Goal: Task Accomplishment & Management: Use online tool/utility

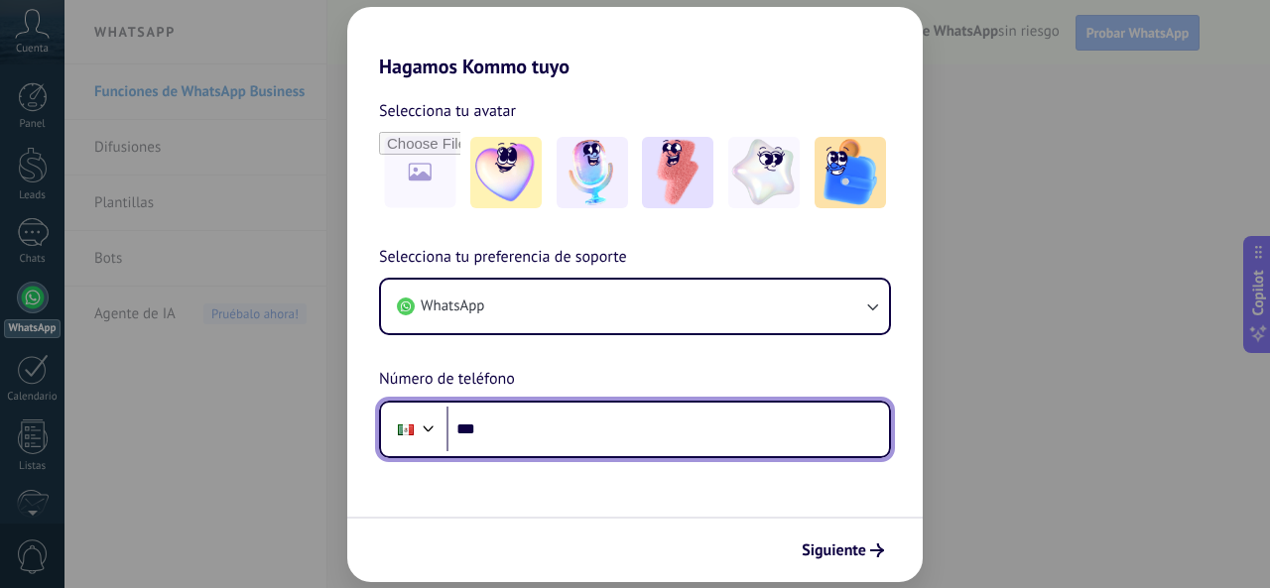
click at [555, 437] on input "***" at bounding box center [668, 430] width 443 height 46
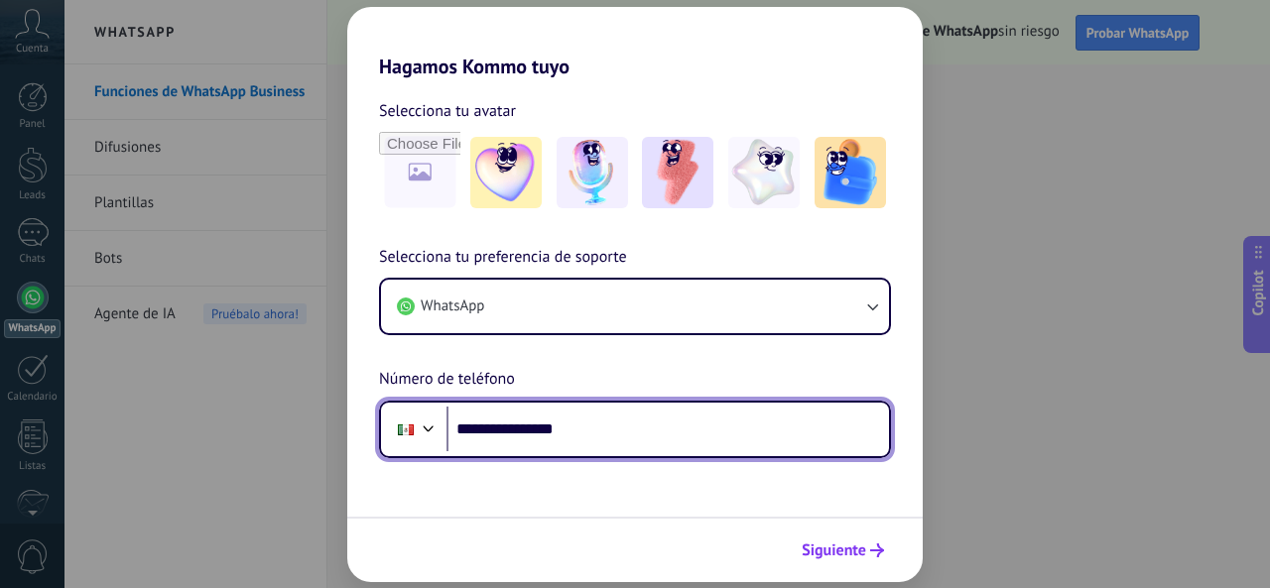
type input "**********"
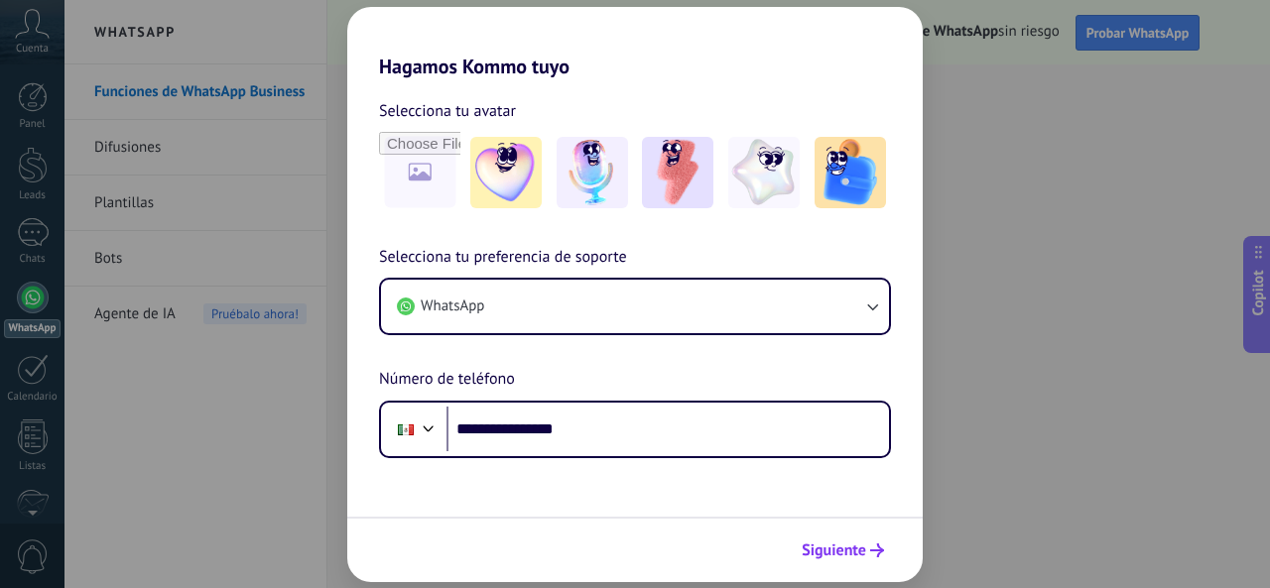
click at [855, 550] on span "Siguiente" at bounding box center [834, 551] width 65 height 14
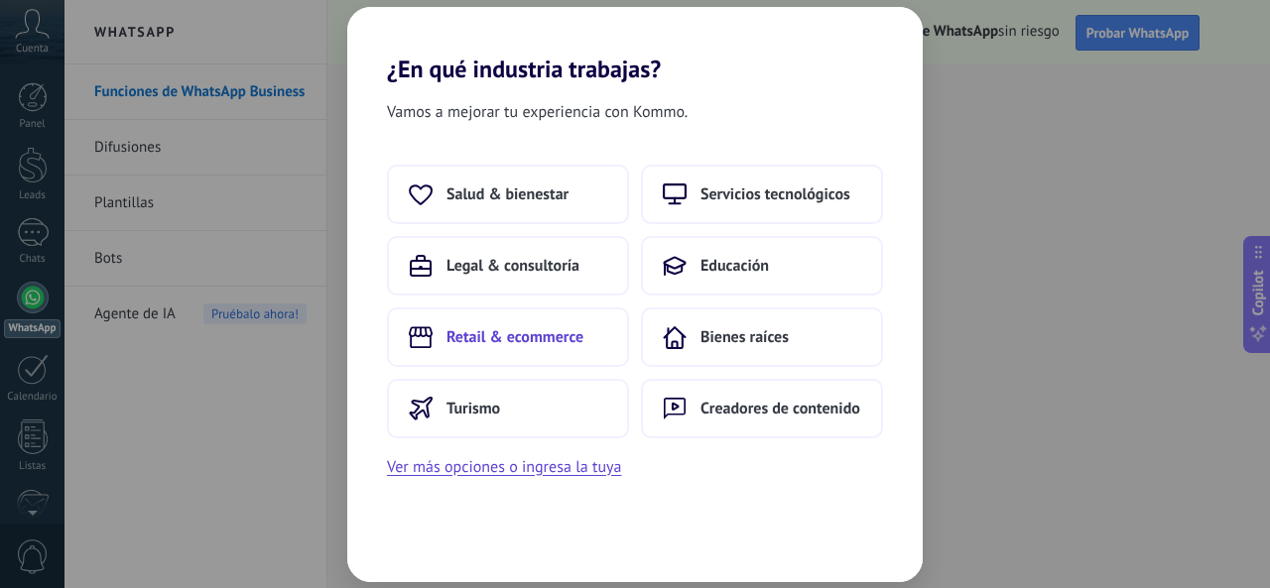
click at [537, 327] on span "Retail & ecommerce" at bounding box center [515, 337] width 137 height 20
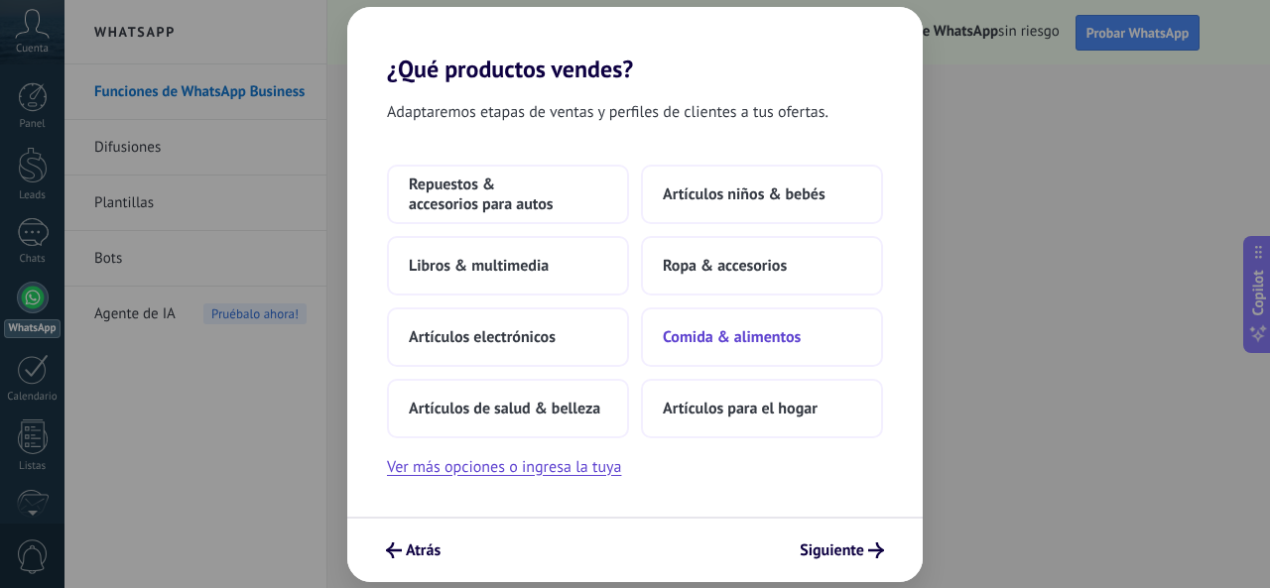
click at [764, 333] on span "Comida & alimentos" at bounding box center [732, 337] width 138 height 20
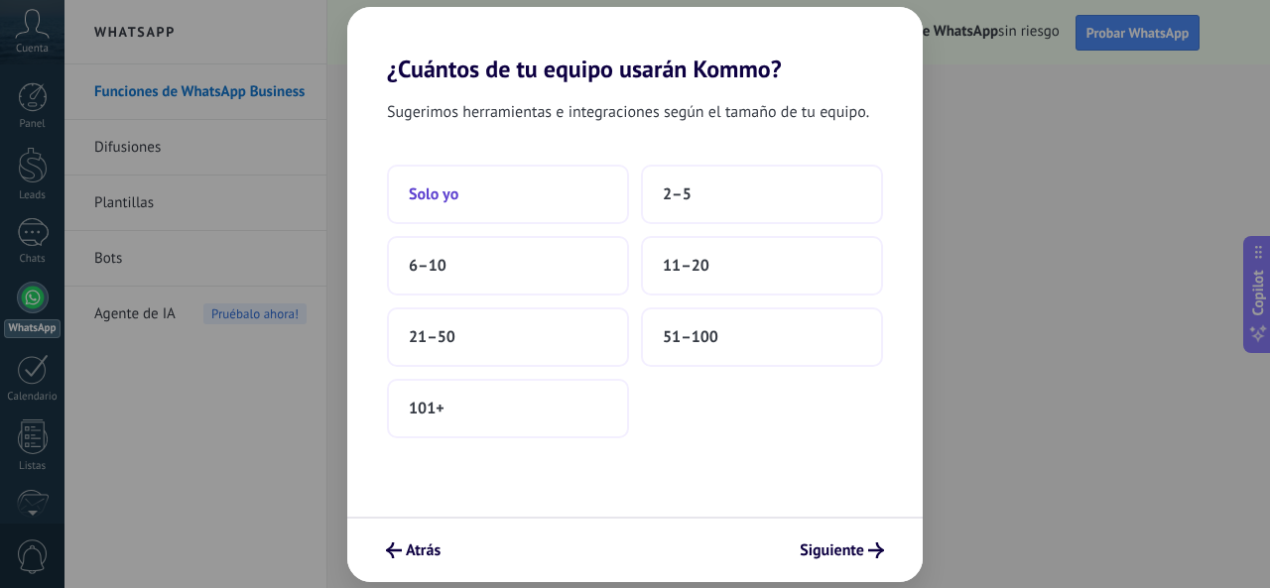
click at [533, 202] on button "Solo yo" at bounding box center [508, 195] width 242 height 60
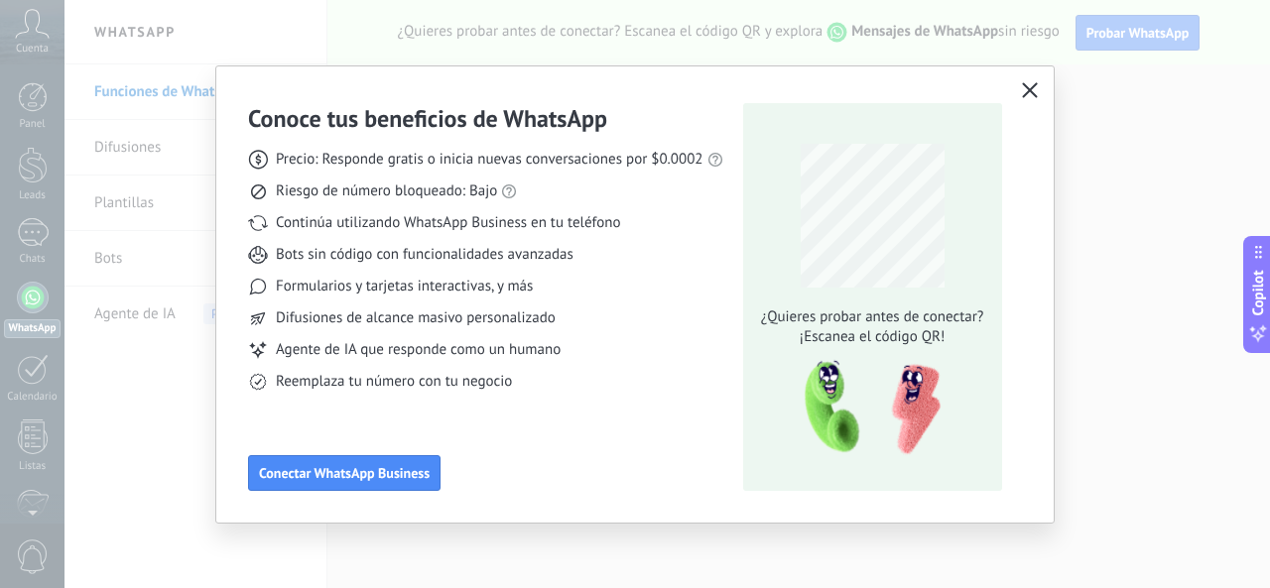
click at [1027, 102] on button "button" at bounding box center [1030, 91] width 26 height 28
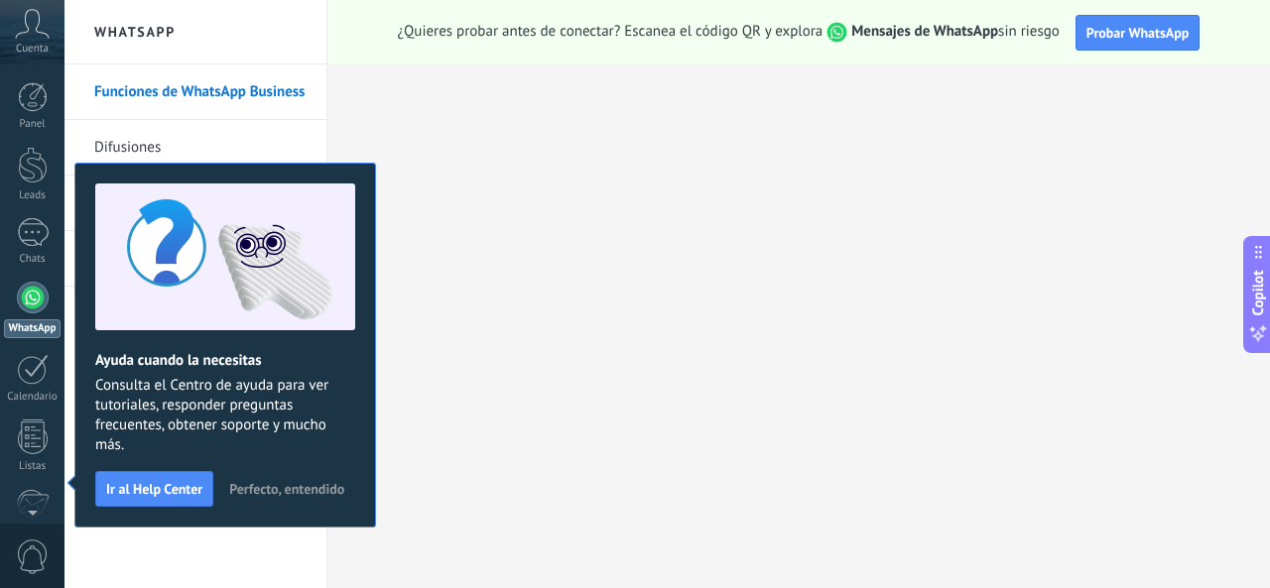
click at [245, 483] on span "Perfecto, entendido" at bounding box center [286, 489] width 115 height 14
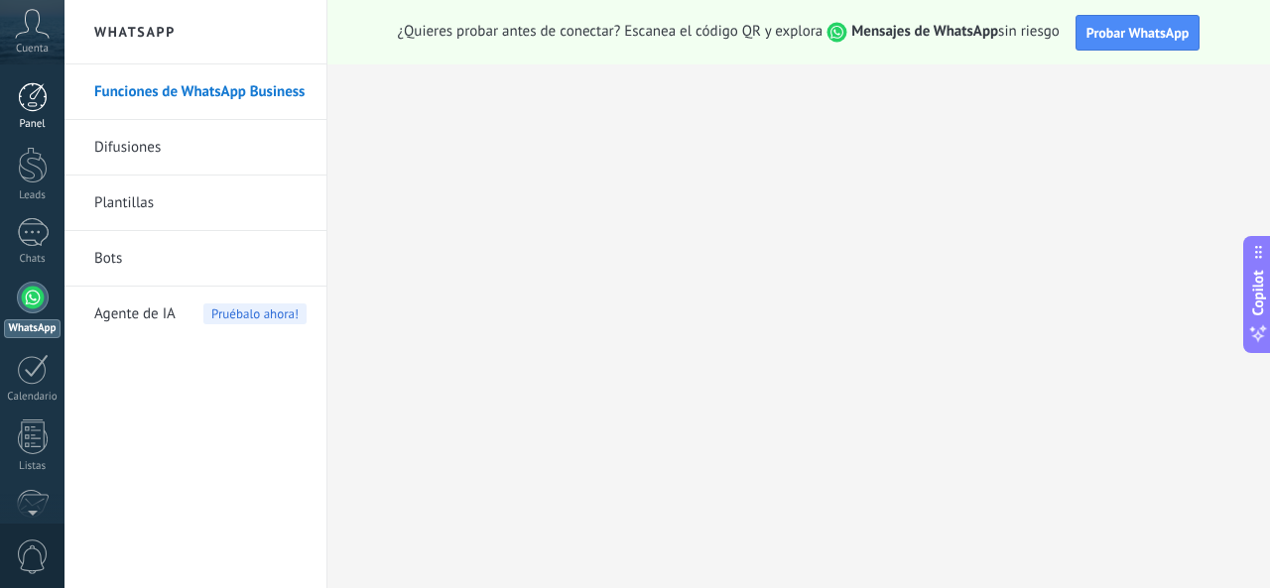
click at [21, 97] on div at bounding box center [33, 97] width 30 height 30
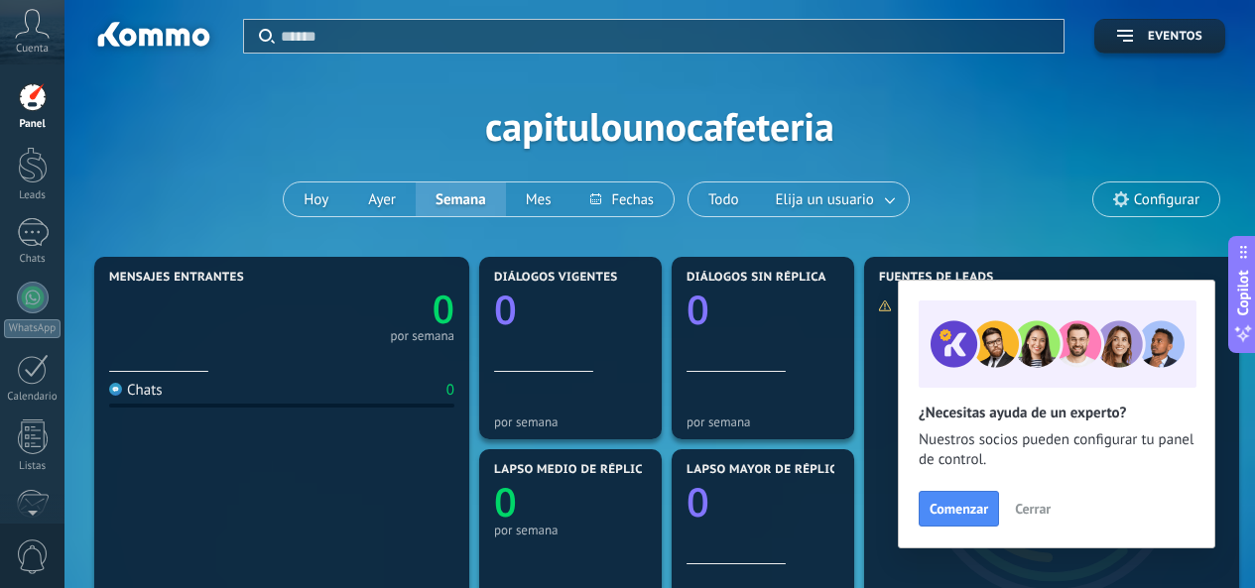
click at [157, 157] on div "Aplicar Eventos capitulounocafeteria [DATE] [DATE] Semana Mes Todo Elija un usu…" at bounding box center [659, 126] width 1131 height 252
click at [29, 177] on div at bounding box center [33, 165] width 30 height 37
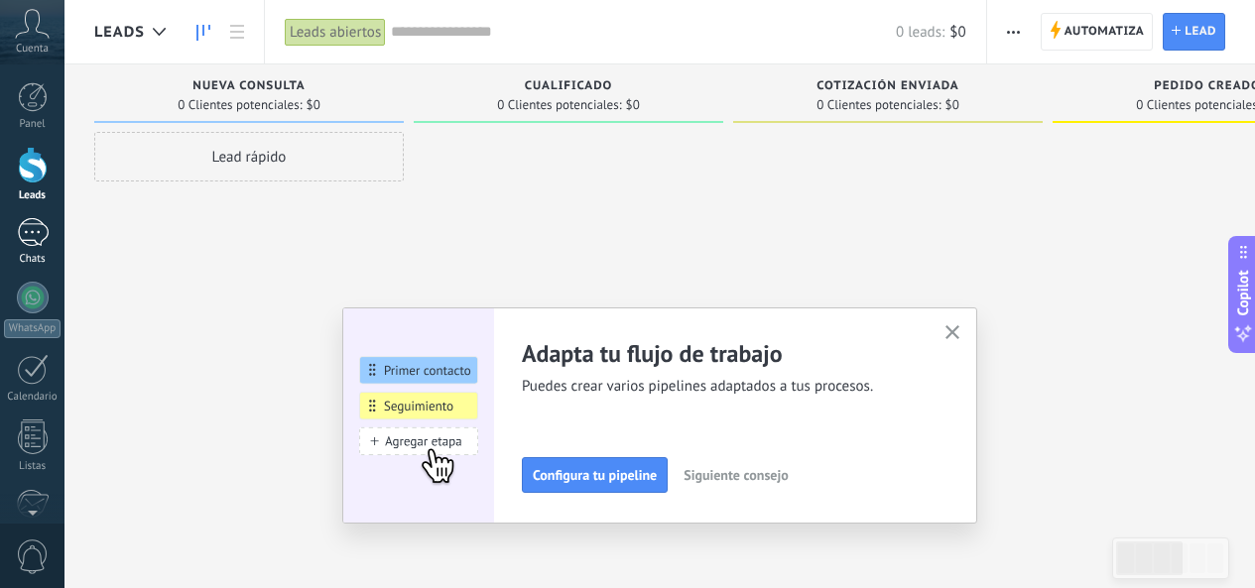
click at [34, 234] on div at bounding box center [33, 232] width 32 height 29
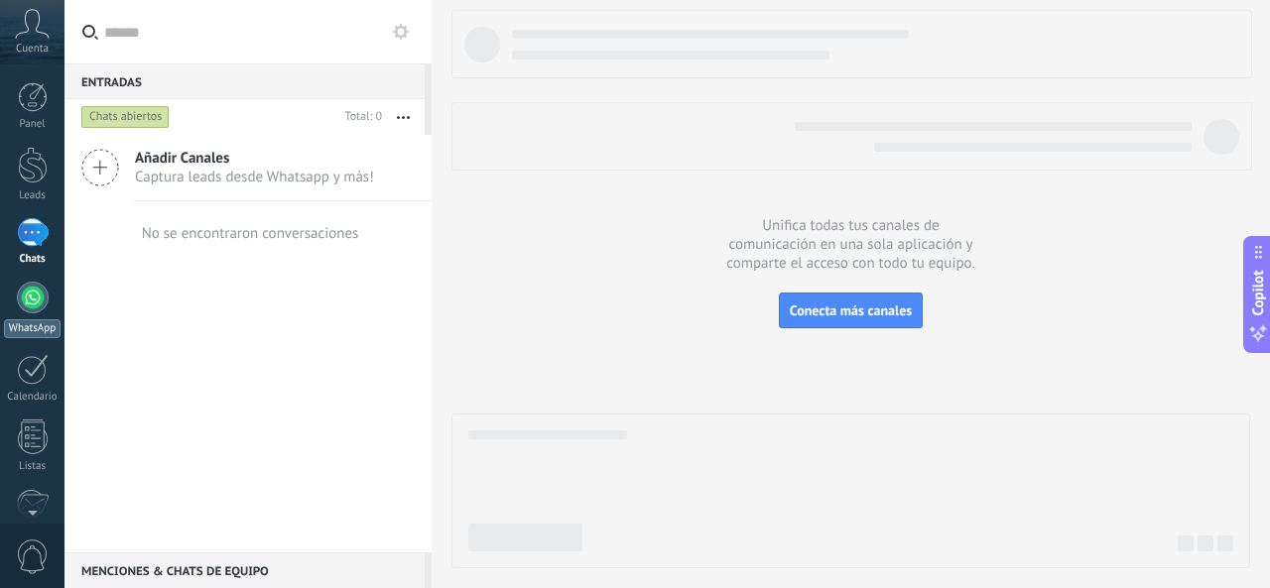
click at [25, 295] on div at bounding box center [33, 298] width 32 height 32
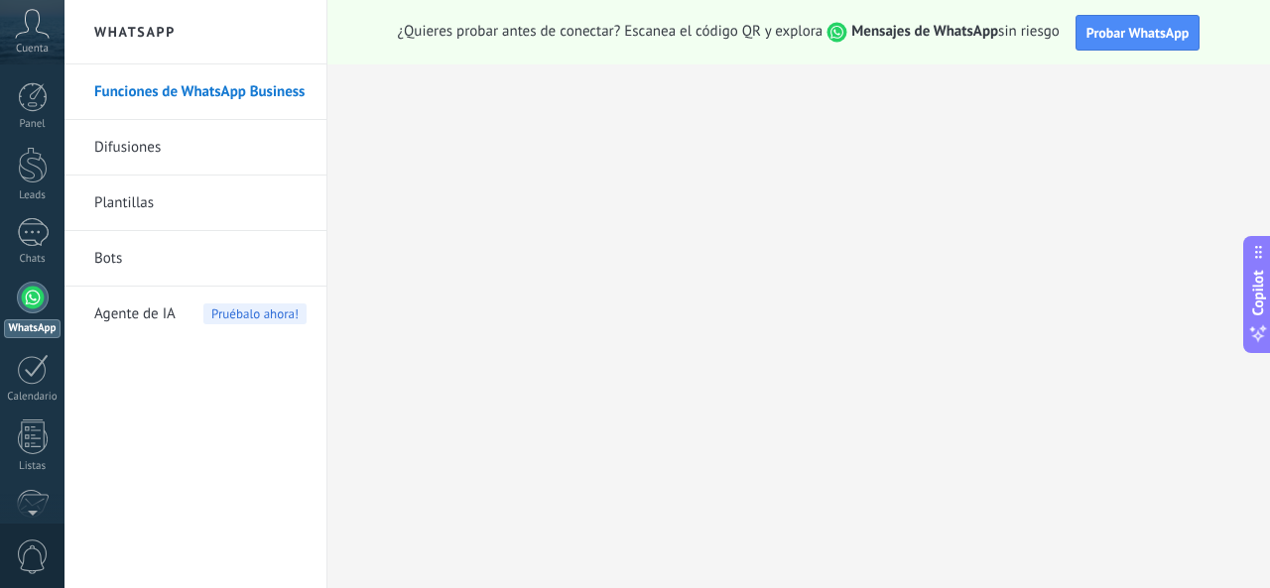
click at [157, 138] on link "Difusiones" at bounding box center [200, 148] width 212 height 56
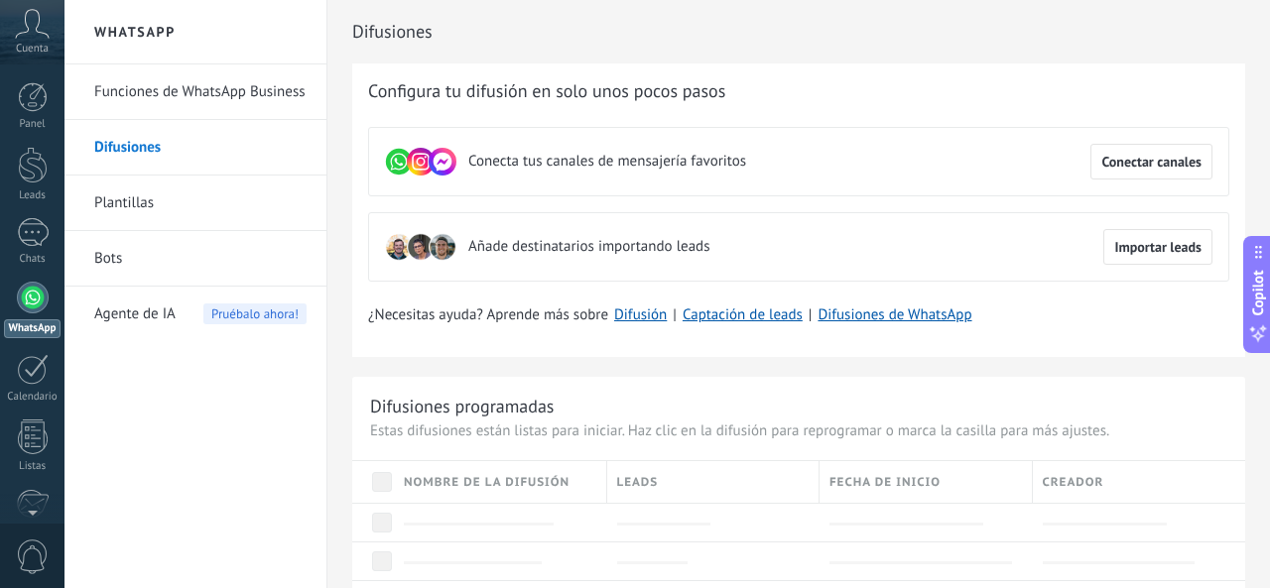
scroll to position [237, 0]
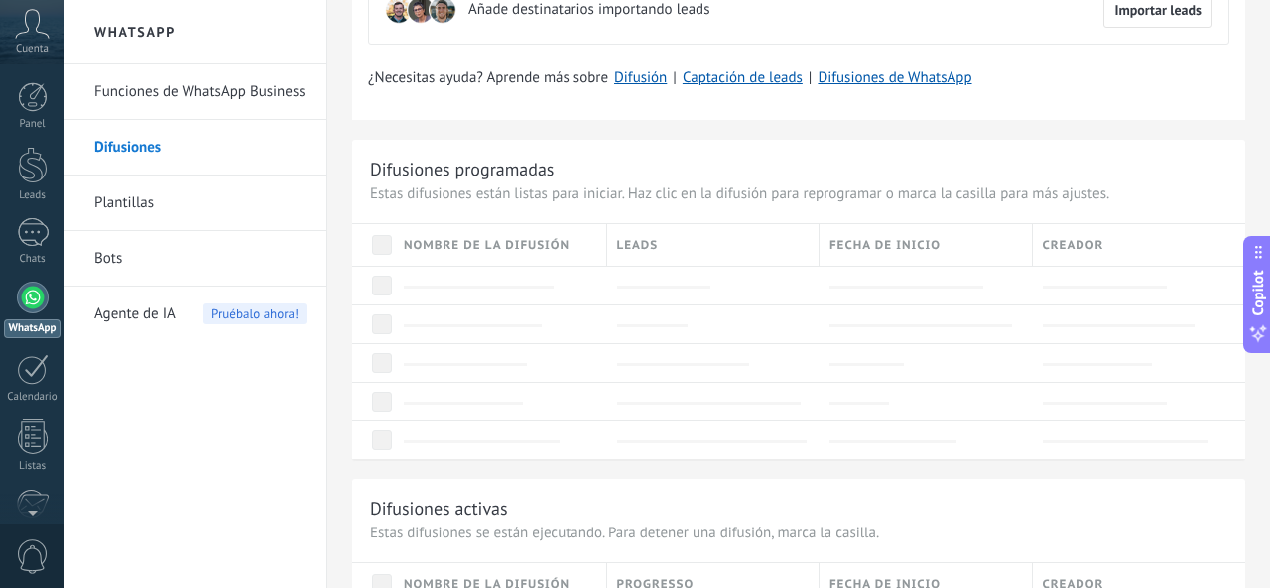
click at [164, 248] on link "Bots" at bounding box center [200, 259] width 212 height 56
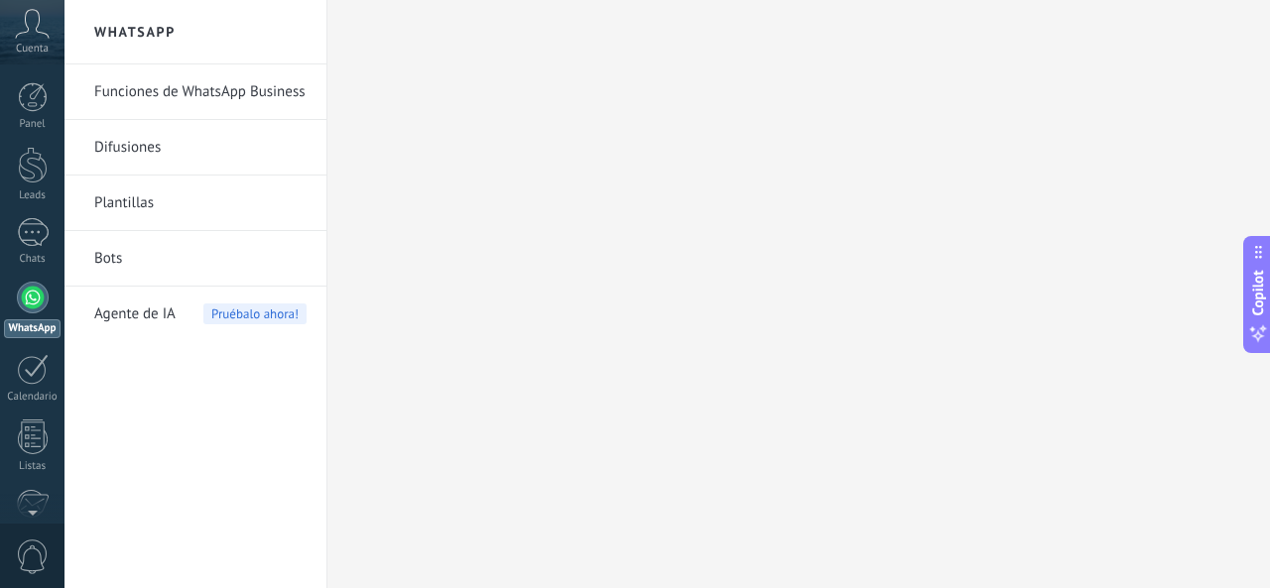
click at [150, 253] on link "Bots" at bounding box center [200, 259] width 212 height 56
click at [159, 253] on link "Bots" at bounding box center [200, 259] width 212 height 56
click at [29, 237] on div at bounding box center [33, 232] width 32 height 29
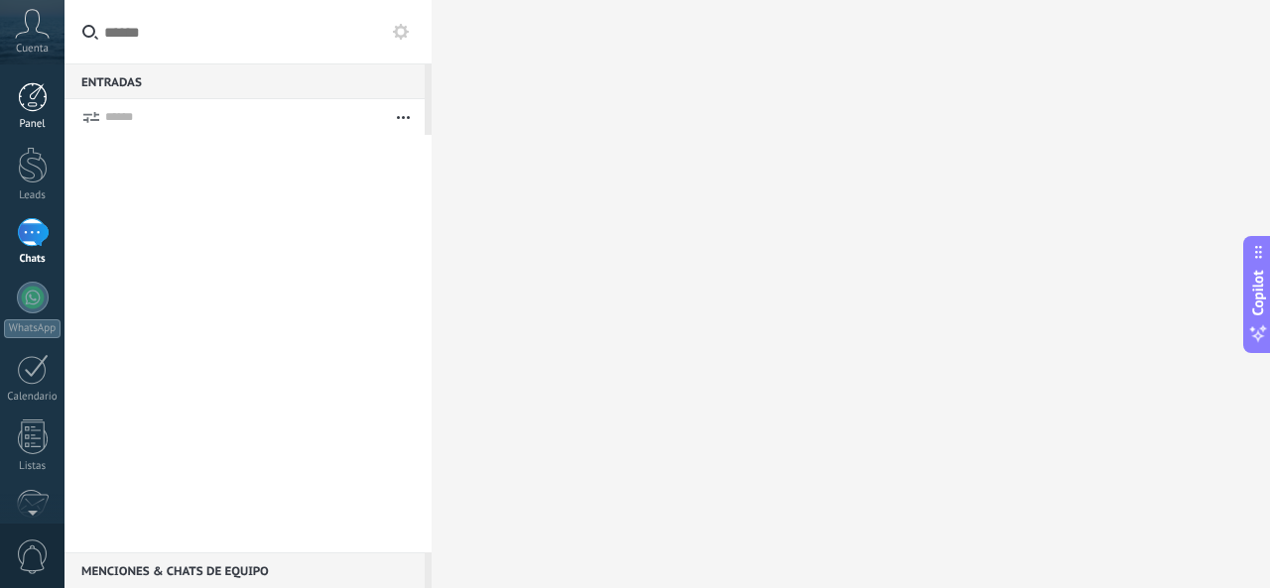
click at [43, 117] on link "Panel" at bounding box center [32, 106] width 65 height 49
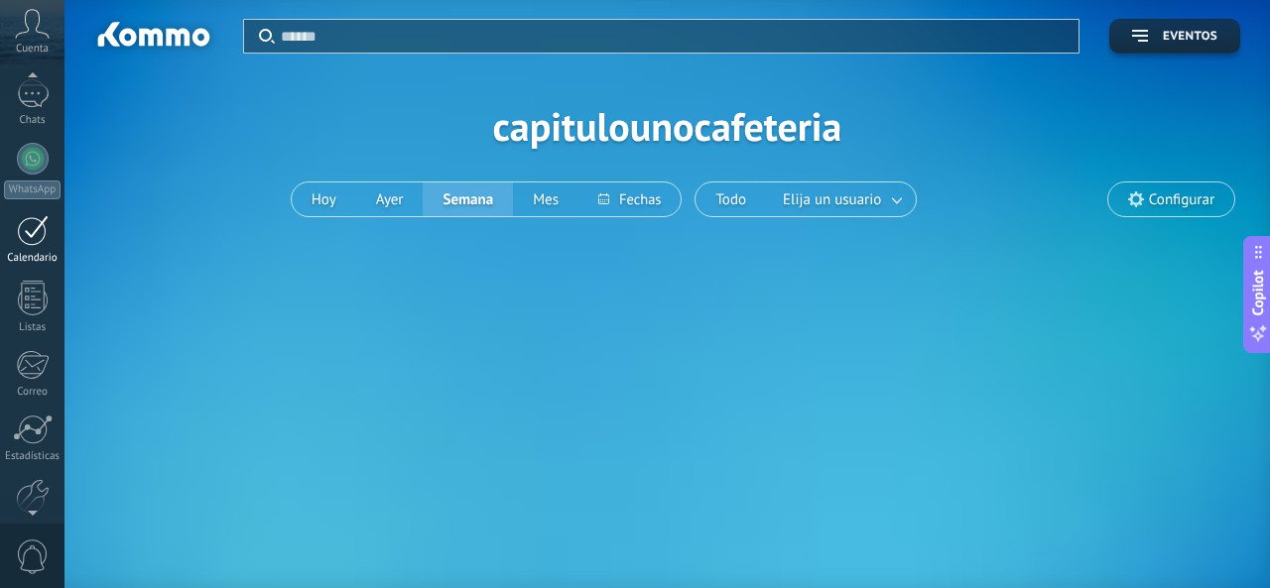
scroll to position [142, 0]
click at [31, 492] on div at bounding box center [33, 493] width 34 height 35
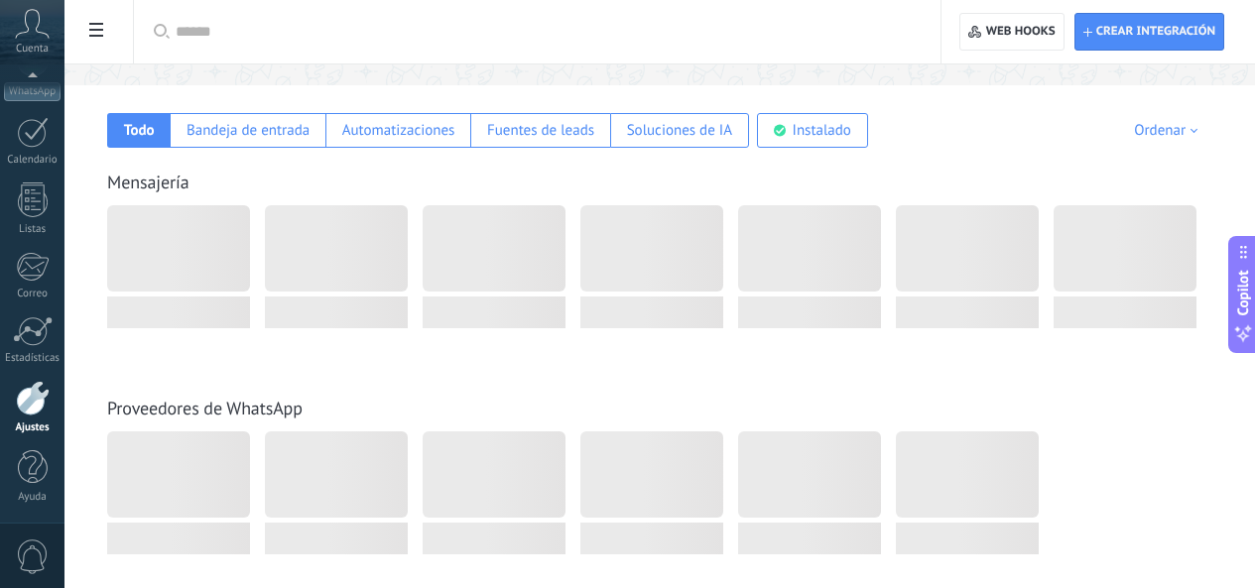
scroll to position [304, 0]
